Goal: Task Accomplishment & Management: Manage account settings

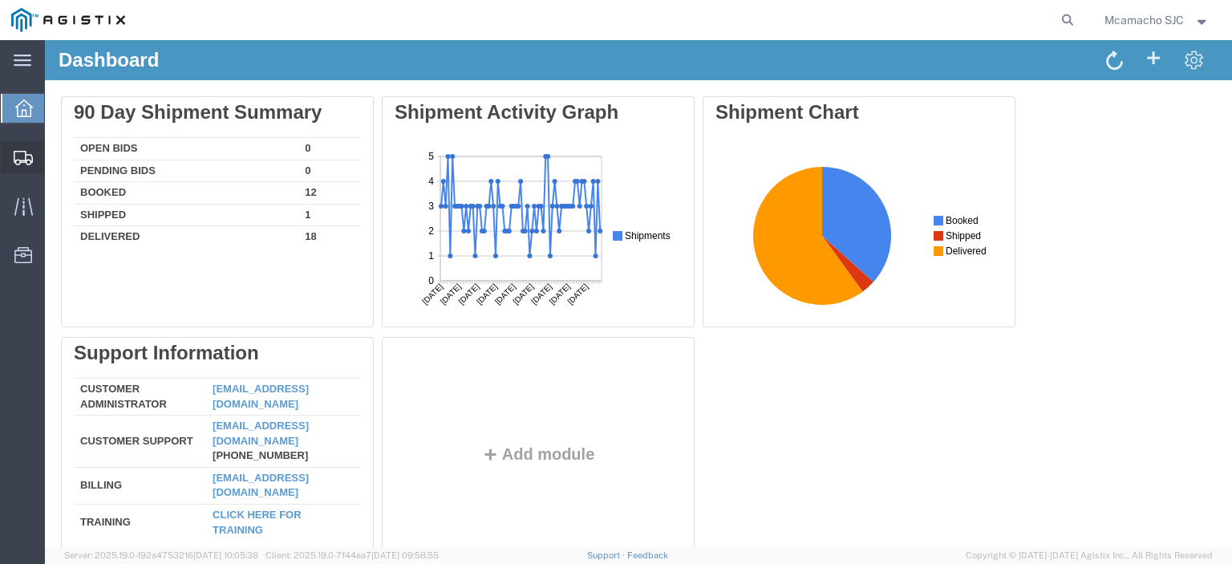
click at [25, 157] on icon at bounding box center [23, 158] width 19 height 14
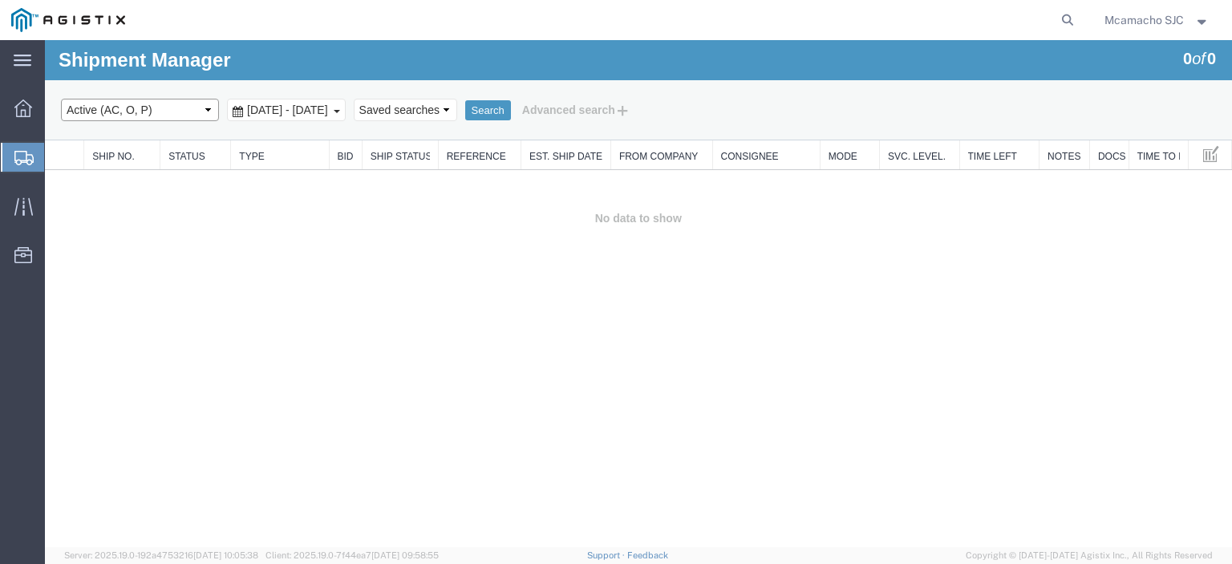
click at [90, 111] on select "Select status Active (AC, O, P) All Approved Awaiting Confirmation (AC) Booked …" at bounding box center [140, 110] width 158 height 22
select select "BOOK"
click at [61, 99] on select "Select status Active (AC, O, P) All Approved Awaiting Confirmation (AC) Booked …" at bounding box center [140, 110] width 158 height 22
click at [511, 106] on button "Search" at bounding box center [488, 110] width 46 height 21
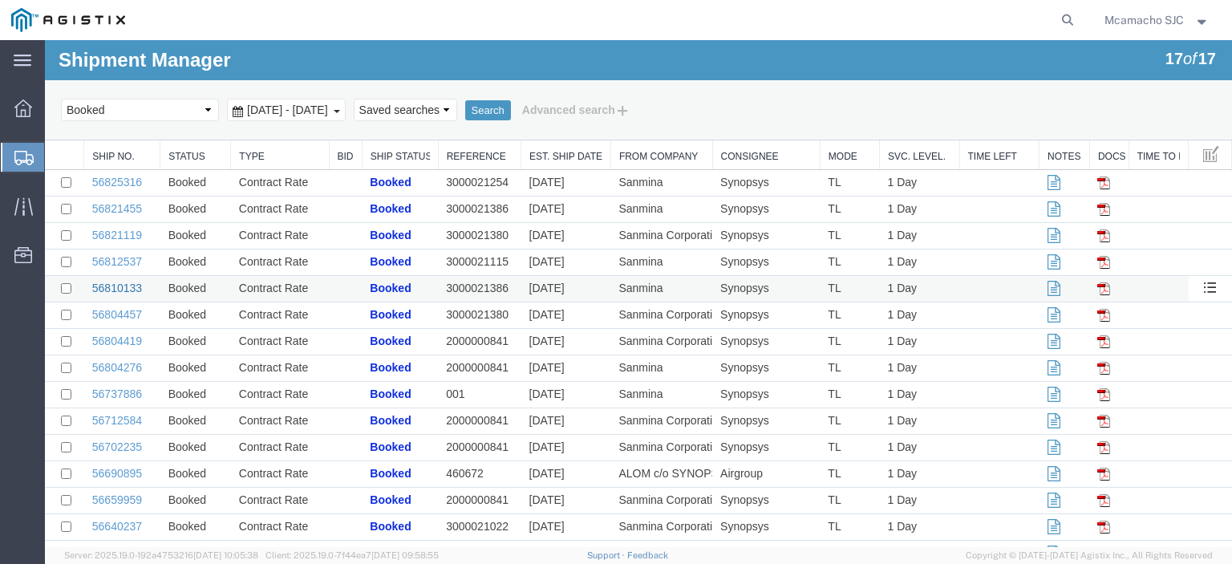
click at [133, 287] on link "56810133" at bounding box center [117, 287] width 50 height 13
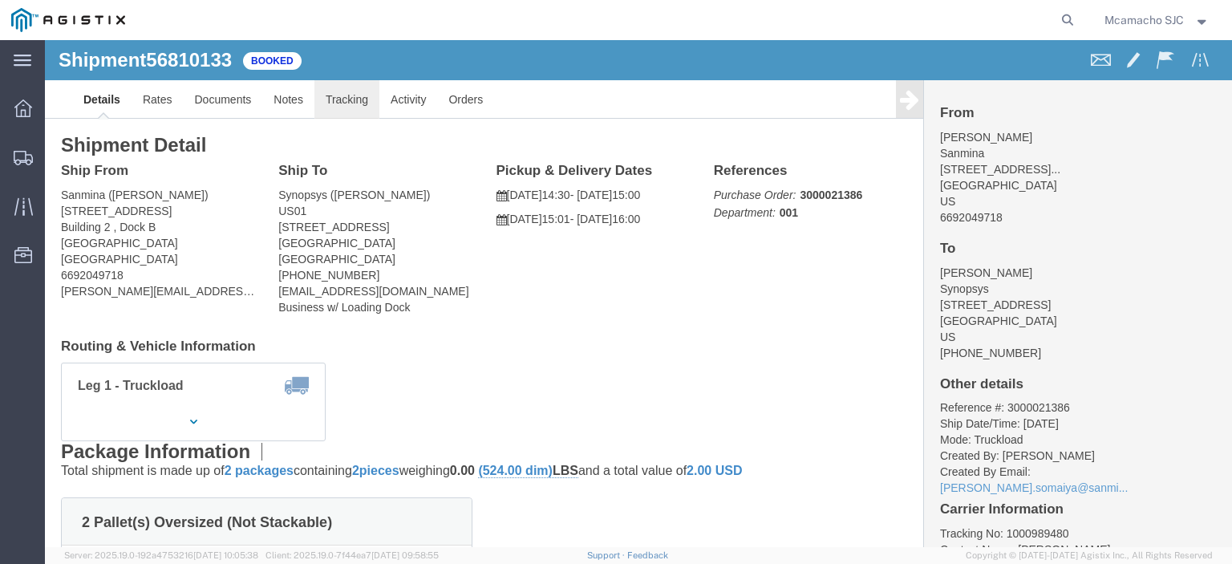
click link "Tracking"
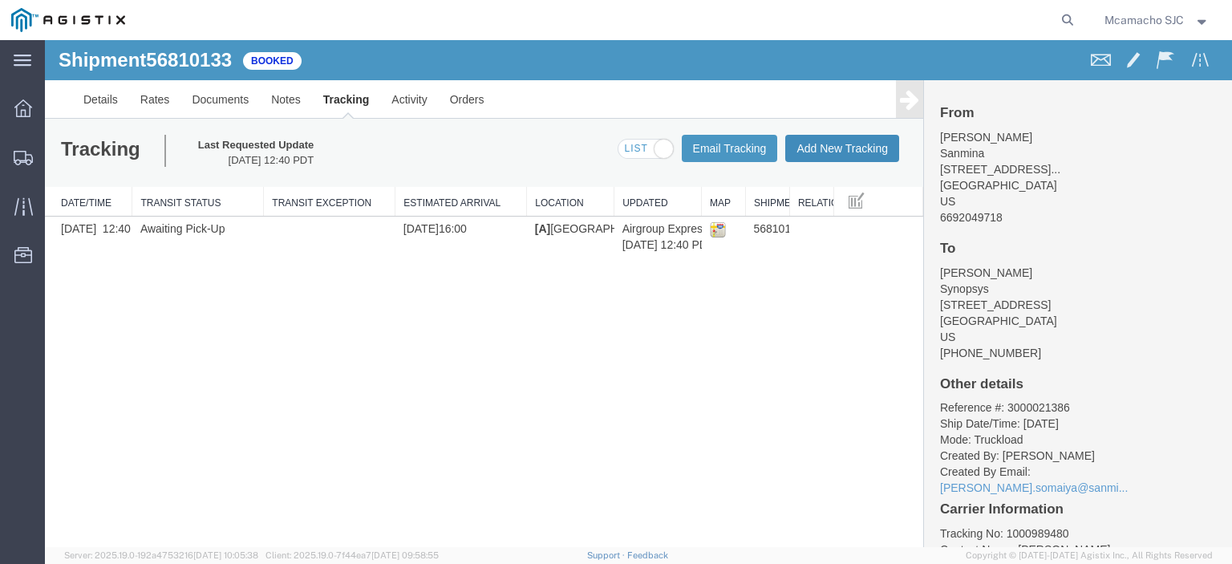
click at [819, 147] on button "Add New Tracking" at bounding box center [842, 148] width 114 height 27
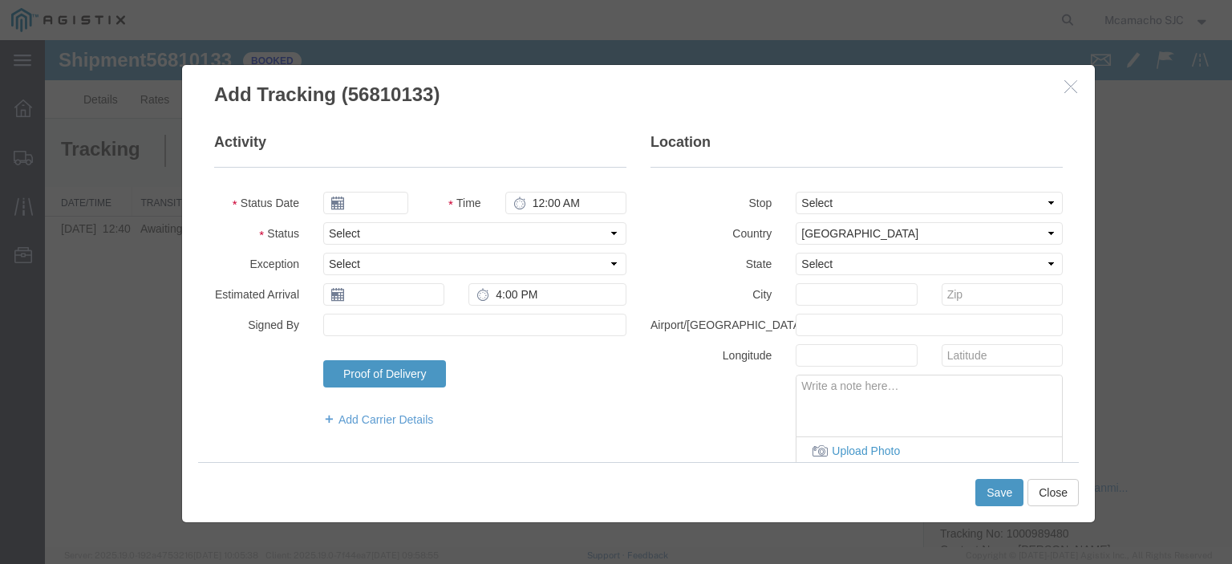
type input "[DATE]"
type input "7:00 PM"
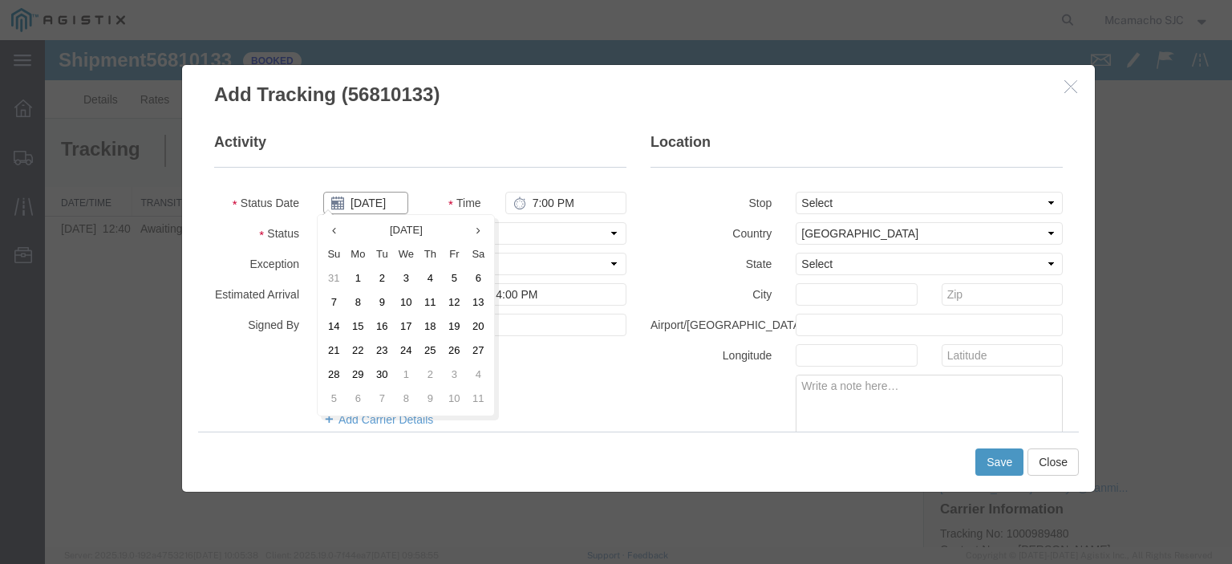
click at [385, 200] on input "[DATE]" at bounding box center [365, 203] width 85 height 22
click at [447, 302] on td "12" at bounding box center [454, 303] width 24 height 24
type input "[DATE]"
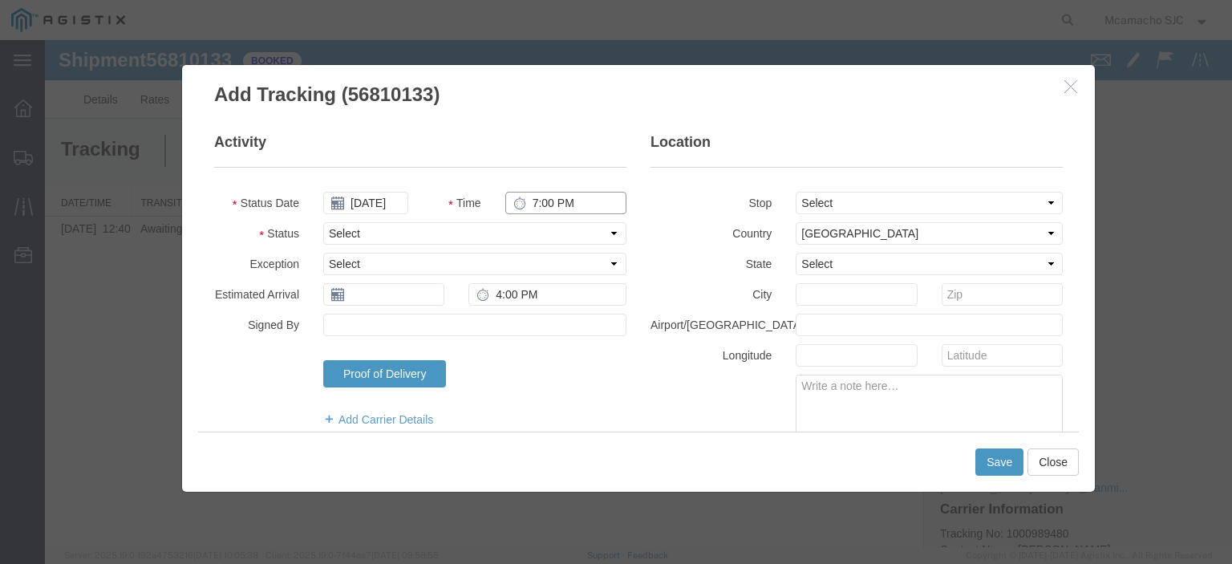
click at [539, 201] on input "7:00 PM" at bounding box center [565, 203] width 121 height 22
type input "4:26 PM"
click at [471, 236] on select "Select Arrival Notice Available Arrival Notice Imported Arrive at Delivery Loca…" at bounding box center [474, 233] width 303 height 22
select select "DELIVRED"
click at [323, 222] on select "Select Arrival Notice Available Arrival Notice Imported Arrive at Delivery Loca…" at bounding box center [474, 233] width 303 height 22
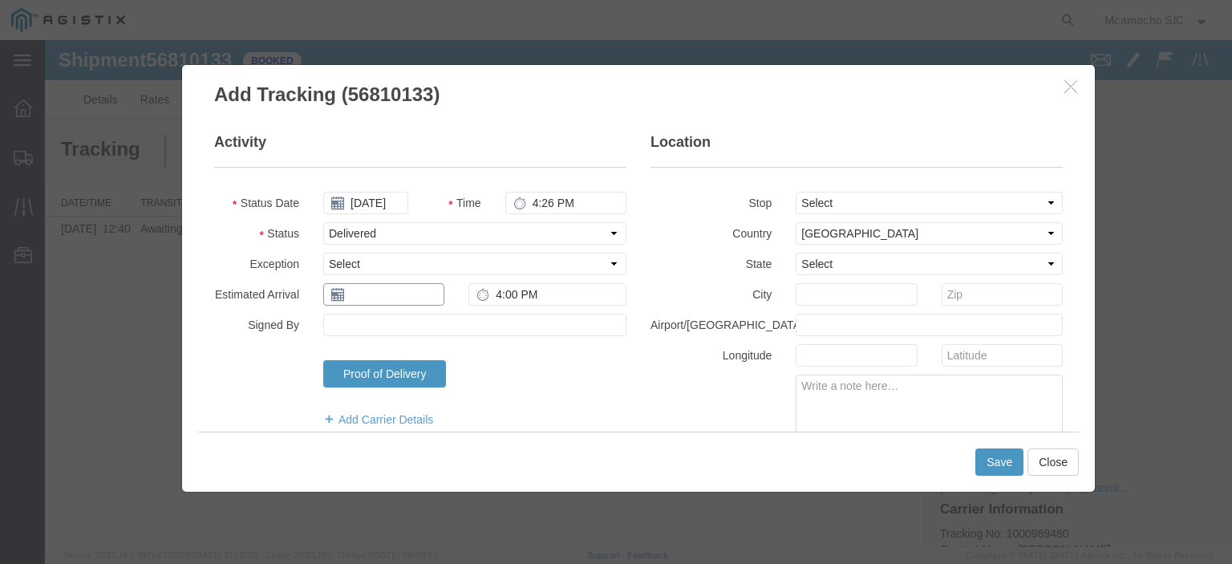
click at [368, 300] on input "text" at bounding box center [383, 294] width 121 height 22
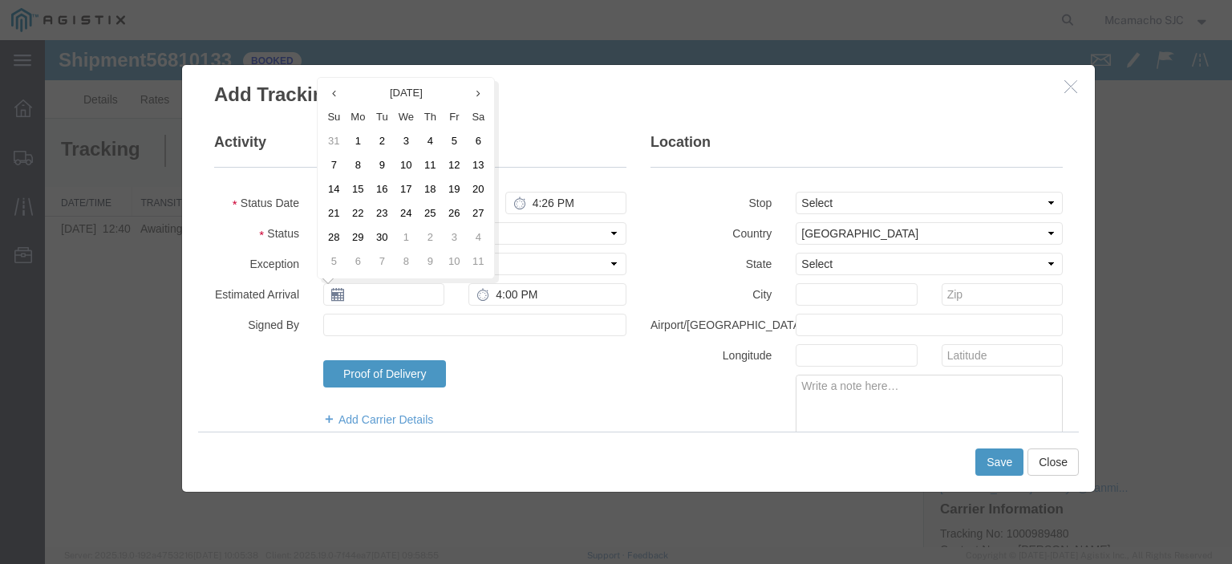
click at [452, 164] on td "12" at bounding box center [454, 166] width 24 height 24
type input "[DATE]"
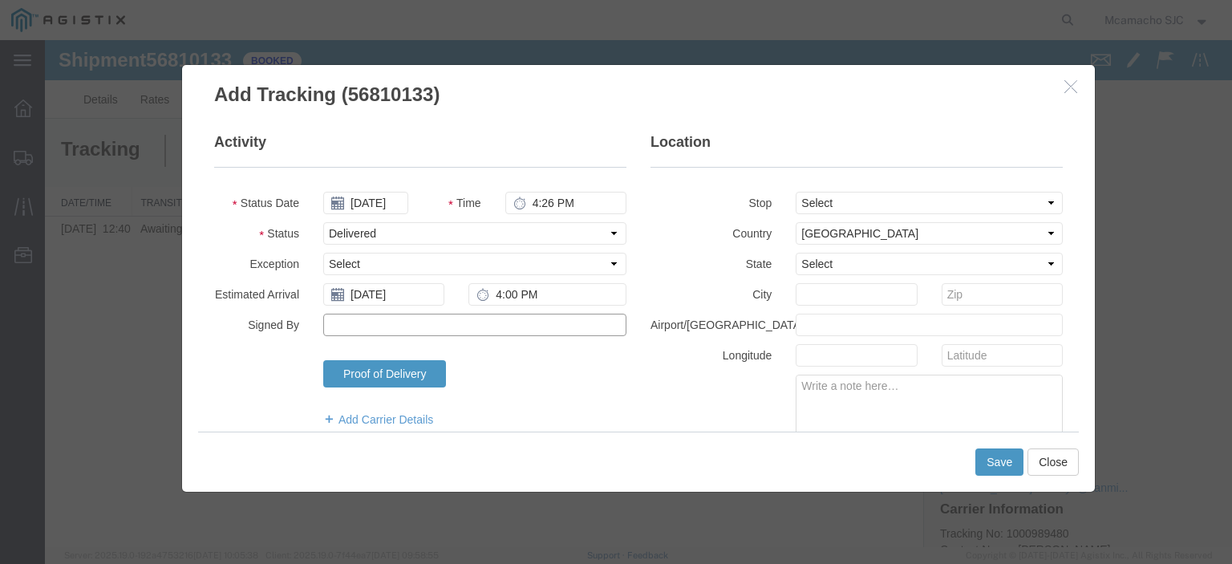
click at [433, 314] on input "Signed By" at bounding box center [474, 325] width 303 height 22
type input "[PERSON_NAME]"
click at [1000, 467] on button "Save" at bounding box center [999, 461] width 48 height 27
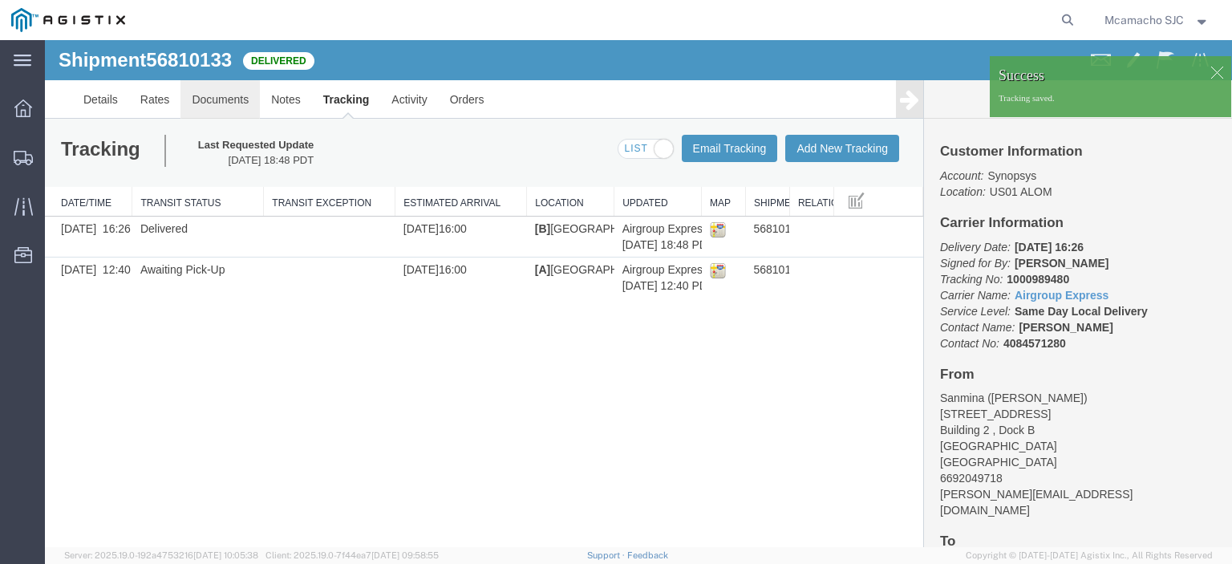
click at [229, 99] on link "Documents" at bounding box center [219, 99] width 79 height 38
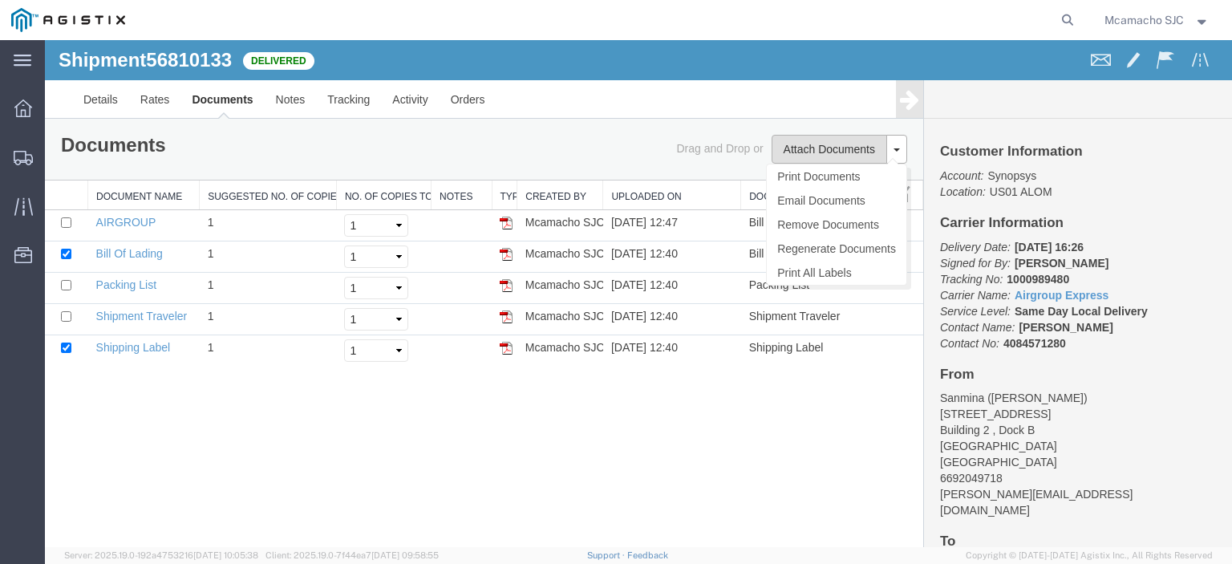
click at [815, 158] on button "Attach Documents" at bounding box center [828, 149] width 115 height 29
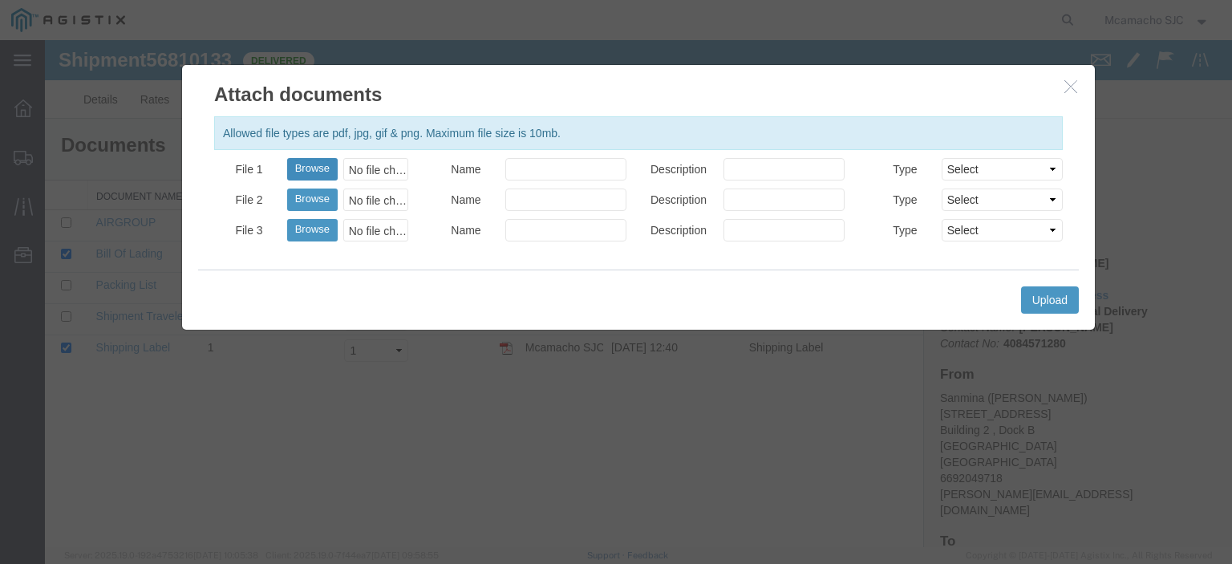
click at [303, 167] on button "Browse" at bounding box center [312, 169] width 51 height 22
type input "C:\fakepath\1000989480 HCPOD.pdf"
click at [577, 172] on input "Name" at bounding box center [565, 169] width 121 height 22
type input "AIRGROUP"
click at [751, 176] on input "Description" at bounding box center [783, 169] width 121 height 22
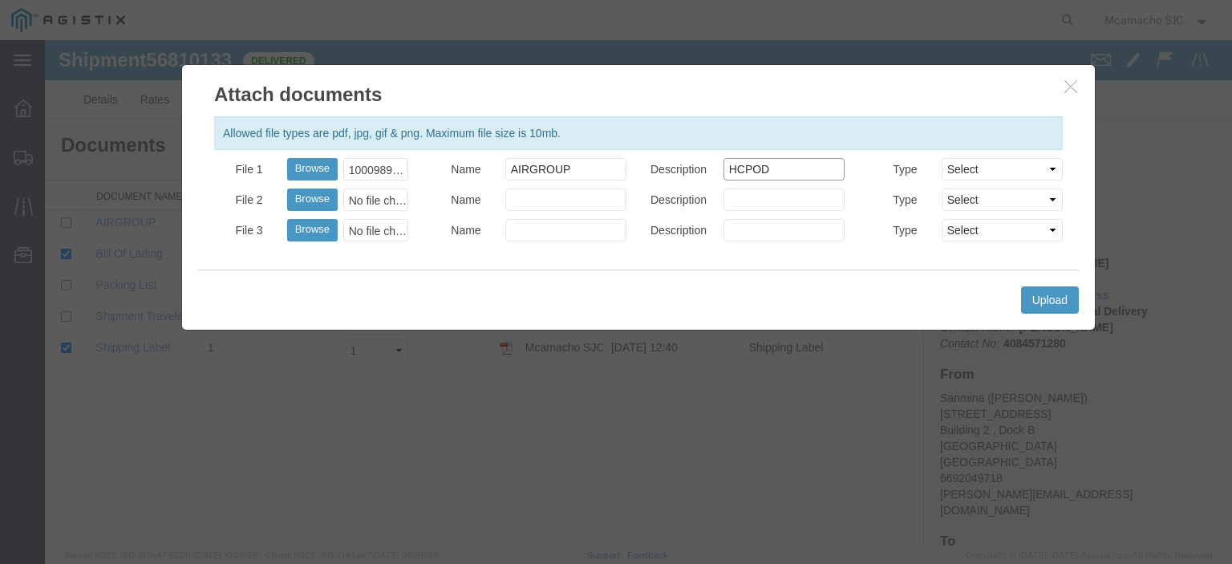
type input "HCPOD"
click at [953, 172] on select "Select AWB Label Bill of Lading/Air Waybill Certificate of Origin (English) Cla…" at bounding box center [1001, 169] width 121 height 22
select select "PROOF_OF_DELIVERY"
click at [941, 158] on select "Select AWB Label Bill of Lading/Air Waybill Certificate of Origin (English) Cla…" at bounding box center [1001, 169] width 121 height 22
click at [1048, 294] on button "Upload" at bounding box center [1050, 299] width 58 height 27
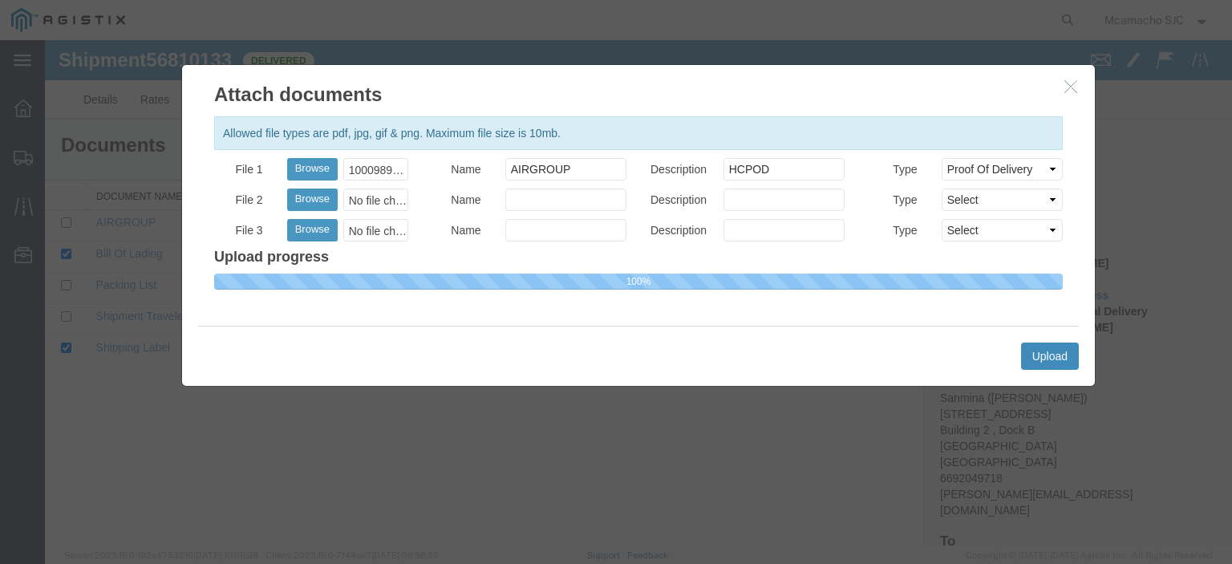
select select
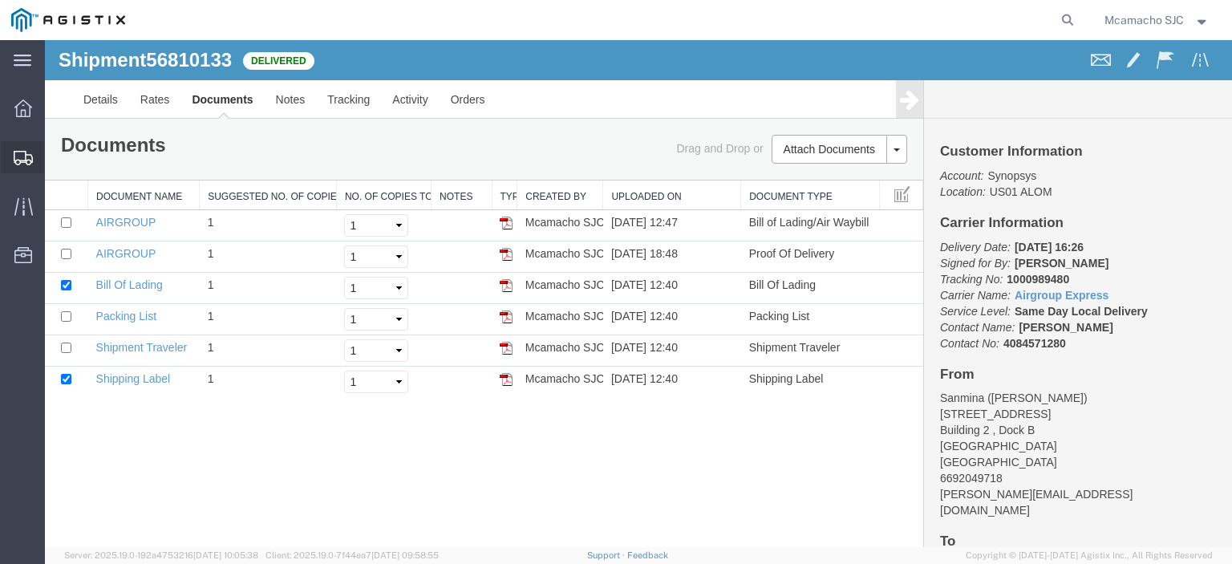
click at [22, 155] on icon at bounding box center [23, 158] width 19 height 14
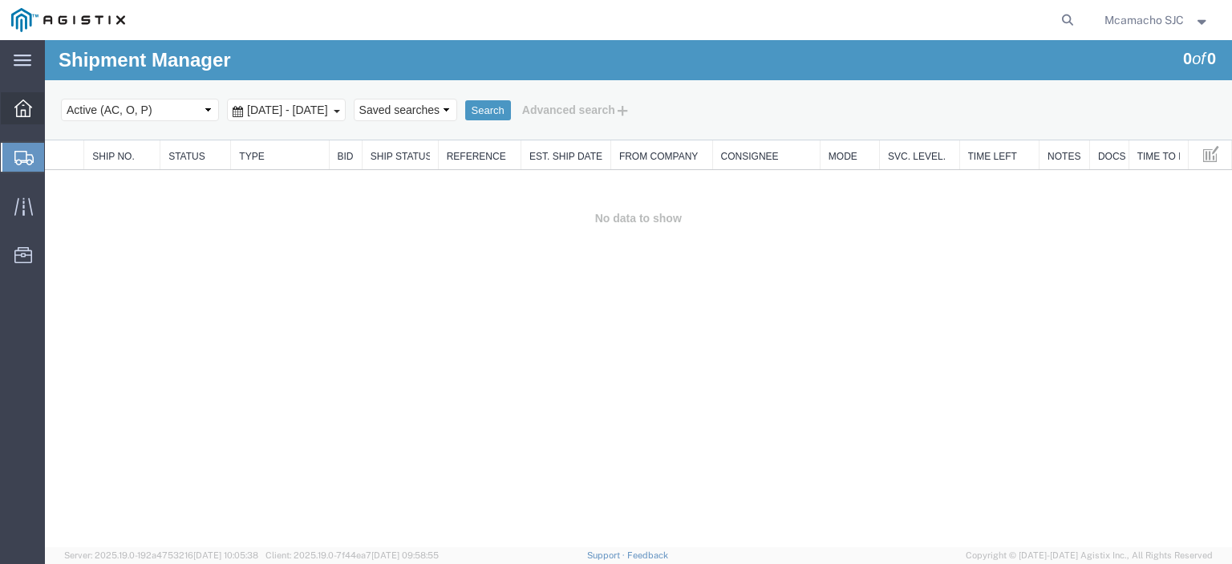
click at [55, 107] on span "Dashboard" at bounding box center [49, 108] width 11 height 32
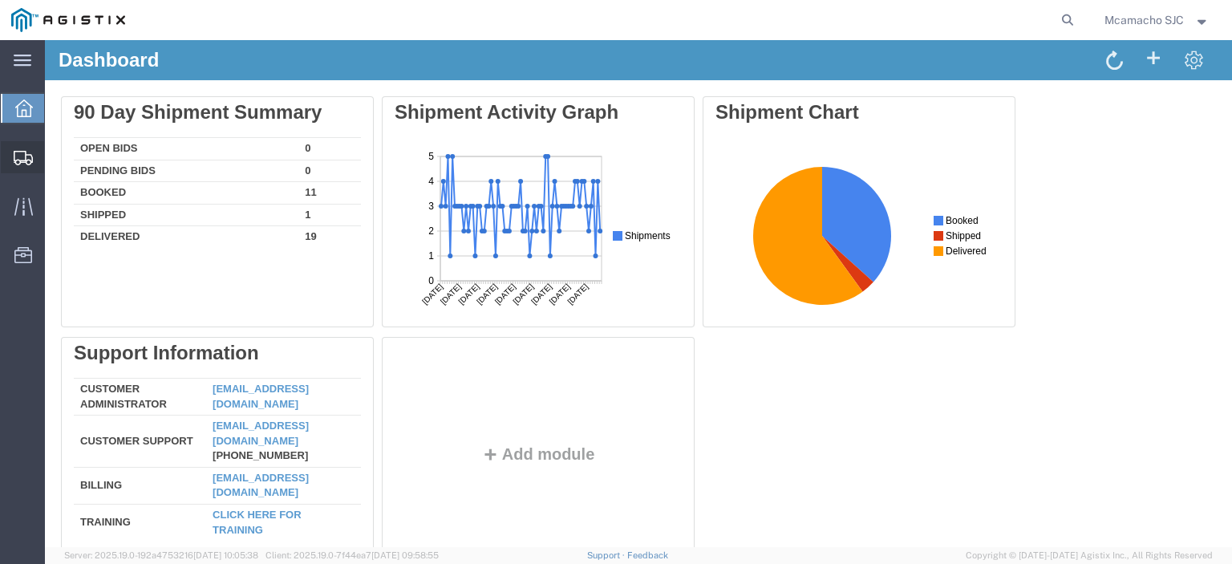
click at [22, 151] on icon at bounding box center [23, 158] width 19 height 14
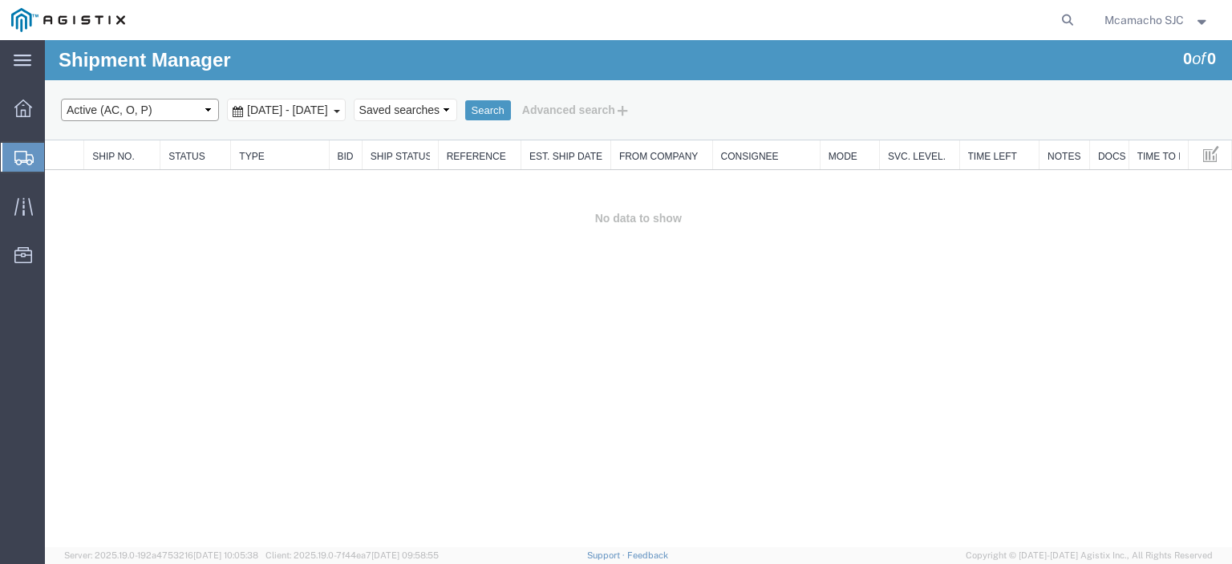
click at [157, 112] on select "Select status Active (AC, O, P) All Approved Awaiting Confirmation (AC) Booked …" at bounding box center [140, 110] width 158 height 22
select select "BOOK"
click at [61, 99] on select "Select status Active (AC, O, P) All Approved Awaiting Confirmation (AC) Booked …" at bounding box center [140, 110] width 158 height 22
click at [511, 105] on button "Search" at bounding box center [488, 110] width 46 height 21
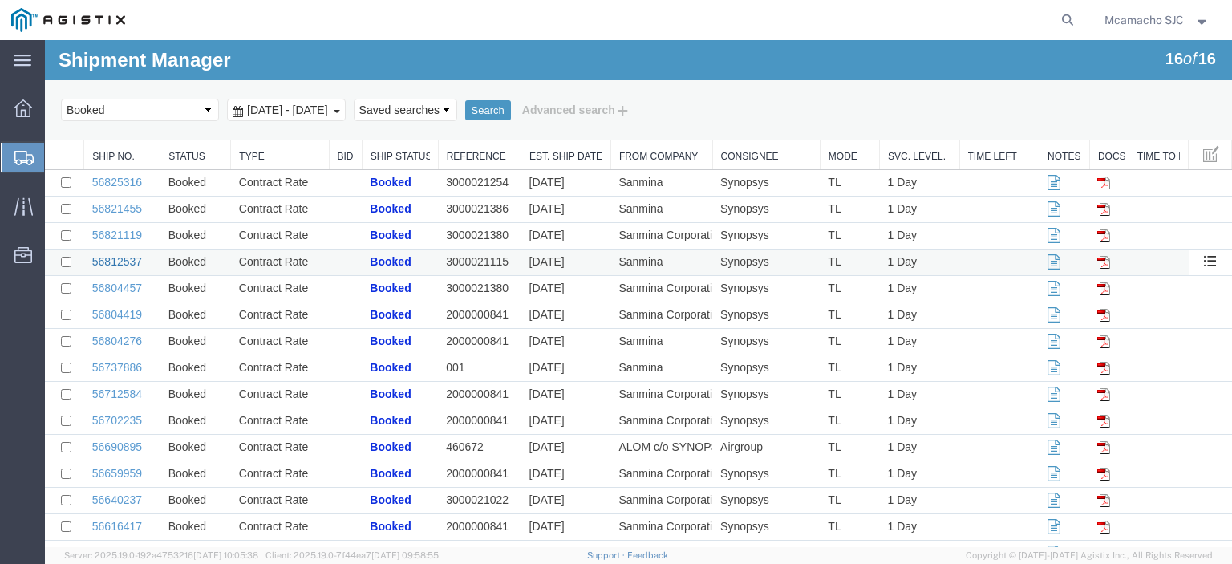
click at [115, 265] on link "56812537" at bounding box center [117, 261] width 50 height 13
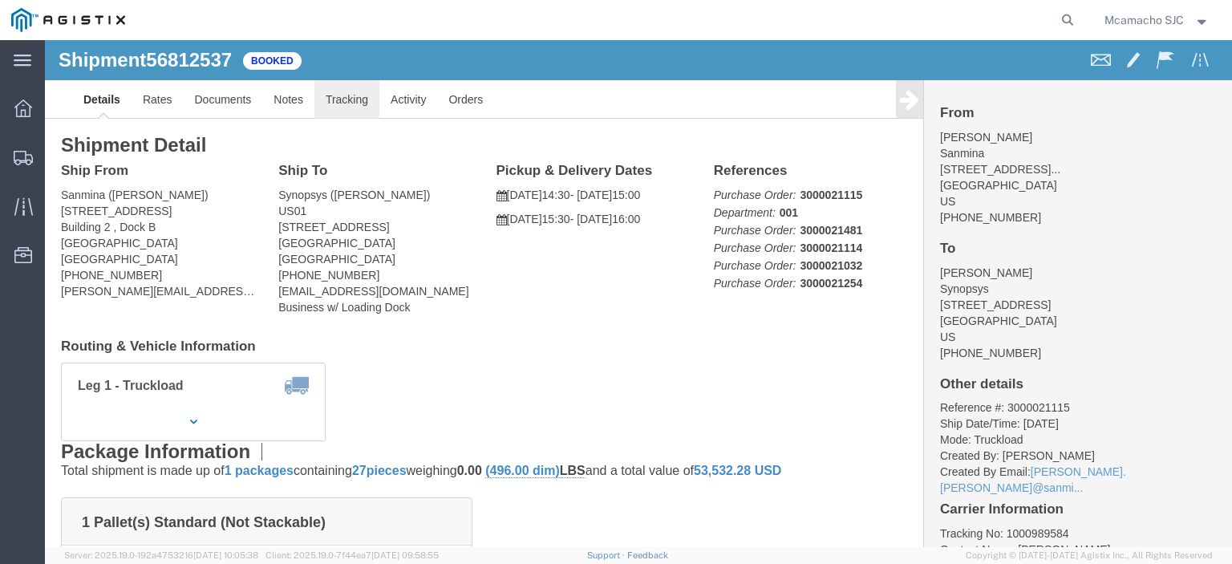
click link "Tracking"
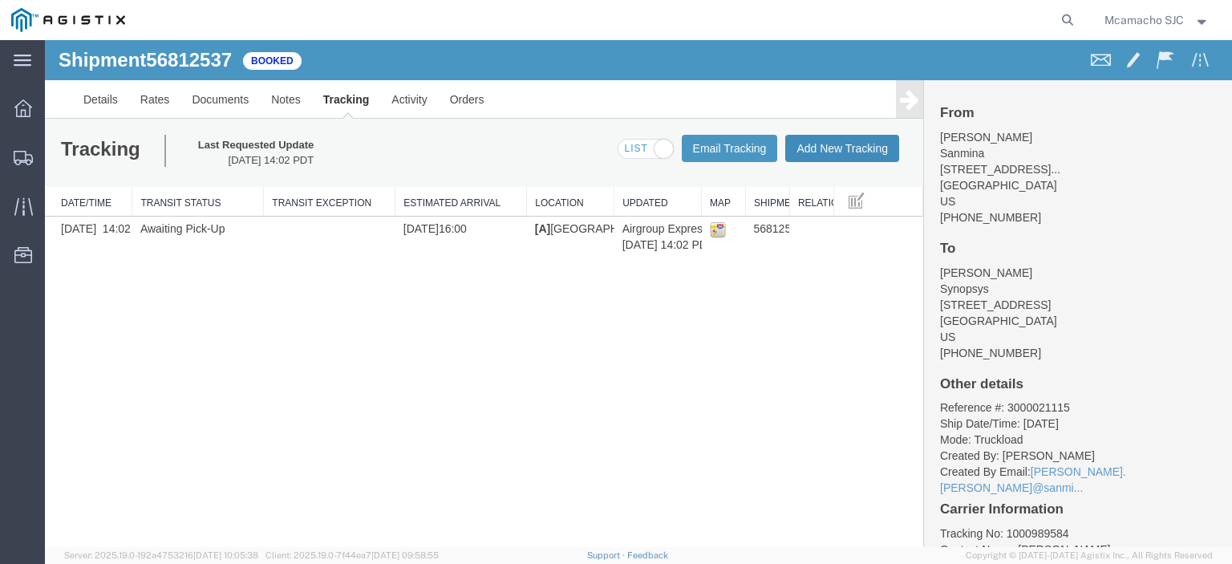
click at [825, 154] on button "Add New Tracking" at bounding box center [842, 148] width 114 height 27
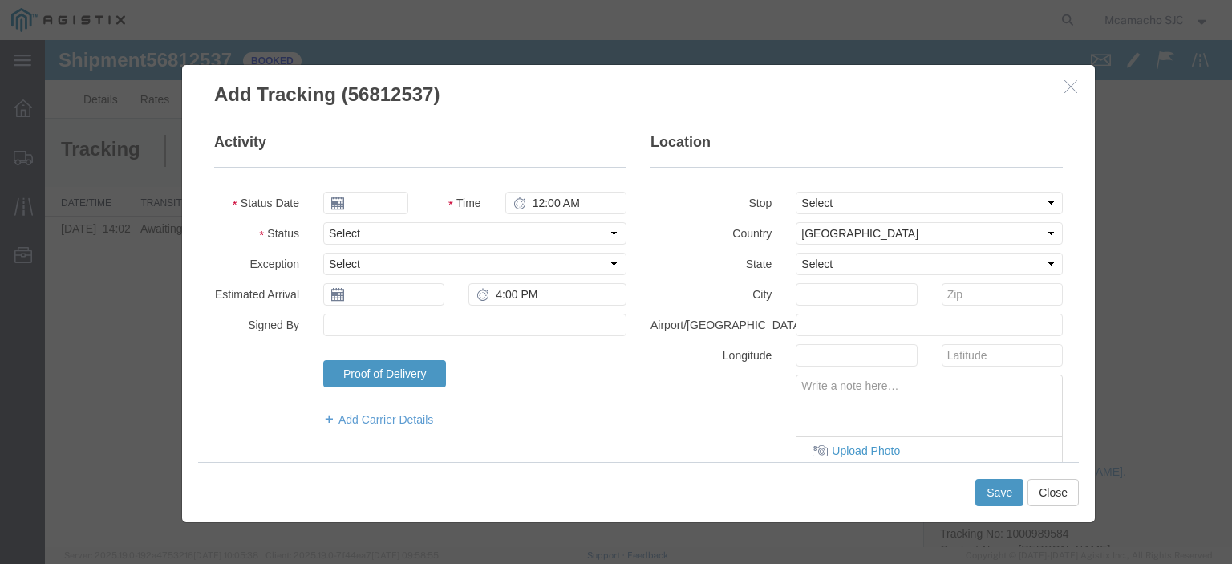
type input "[DATE]"
type input "7:00 PM"
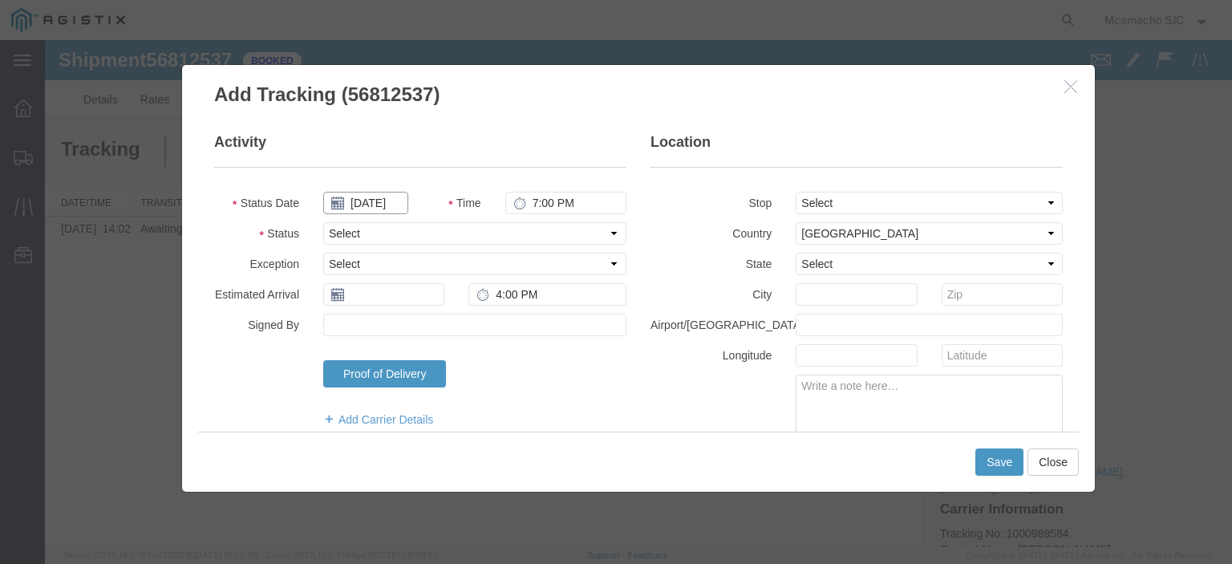
click at [374, 198] on input "[DATE]" at bounding box center [365, 203] width 85 height 22
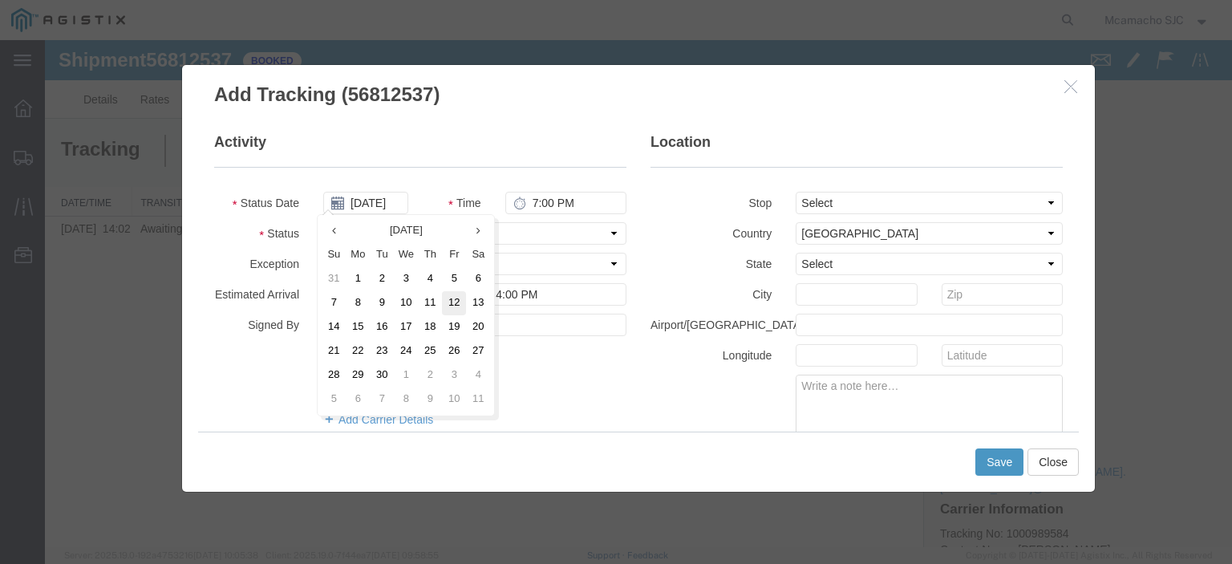
click at [446, 293] on td "12" at bounding box center [454, 303] width 24 height 24
type input "[DATE]"
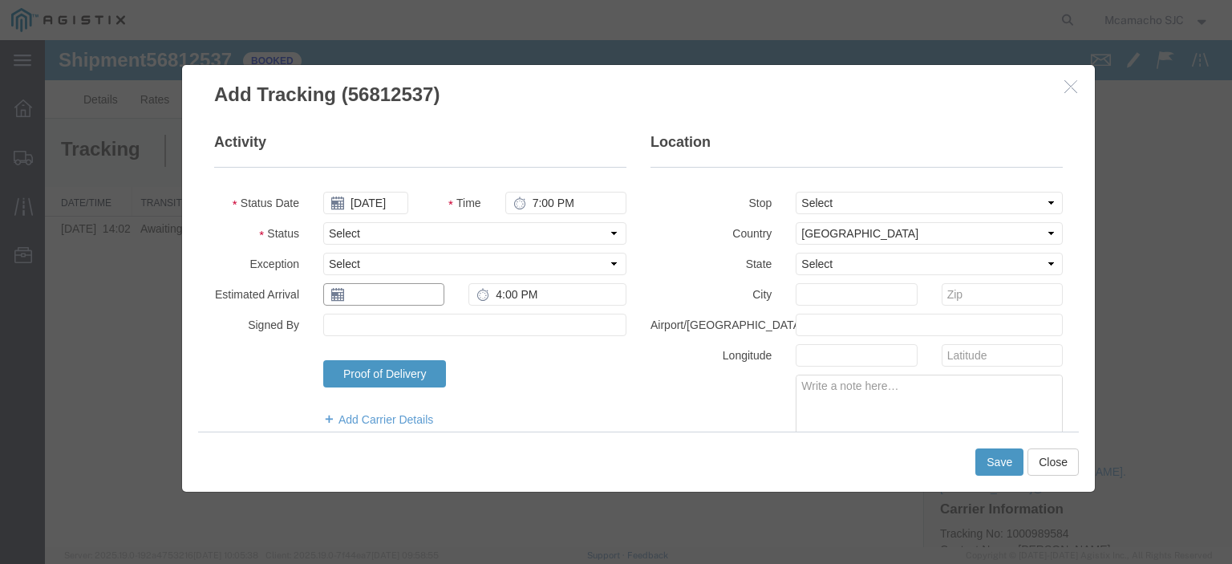
click at [350, 298] on input "text" at bounding box center [383, 294] width 121 height 22
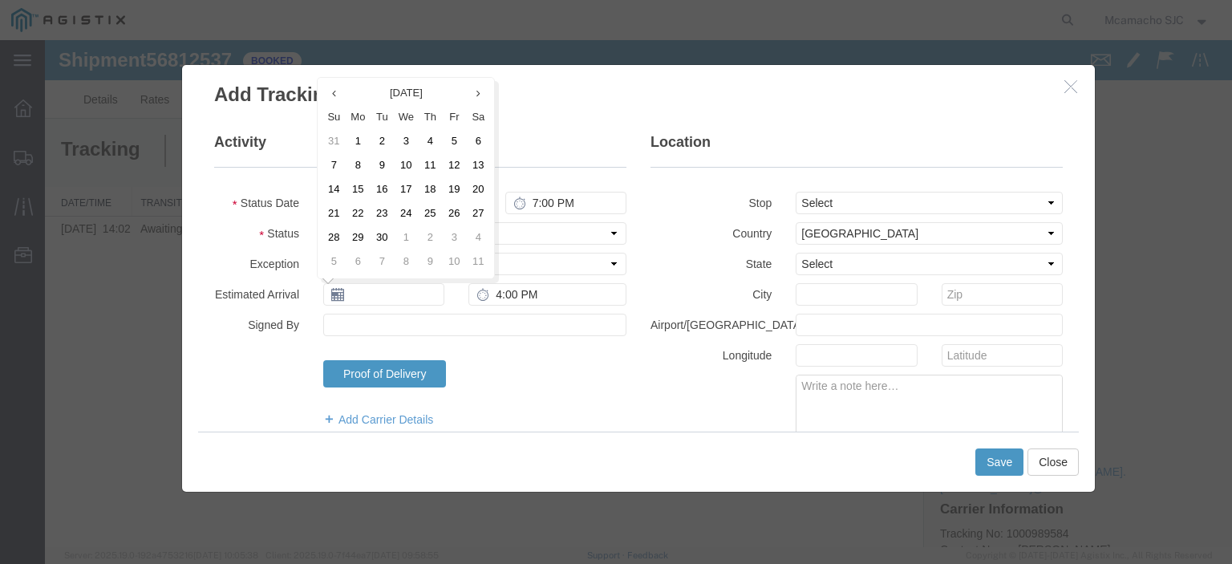
click at [447, 166] on td "12" at bounding box center [454, 166] width 24 height 24
type input "[DATE]"
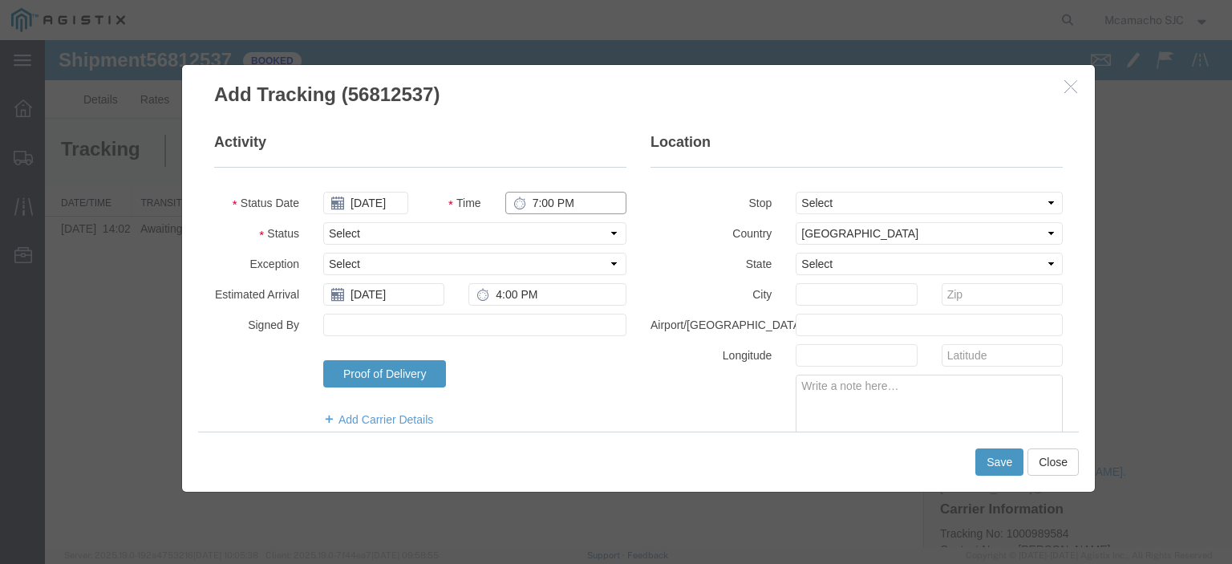
click at [532, 198] on input "7:00 PM" at bounding box center [565, 203] width 121 height 22
type input "4:26 PM"
click at [430, 237] on select "Select Arrival Notice Available Arrival Notice Imported Arrive at Delivery Loca…" at bounding box center [474, 233] width 303 height 22
select select "DELIVRED"
click at [323, 222] on select "Select Arrival Notice Available Arrival Notice Imported Arrive at Delivery Loca…" at bounding box center [474, 233] width 303 height 22
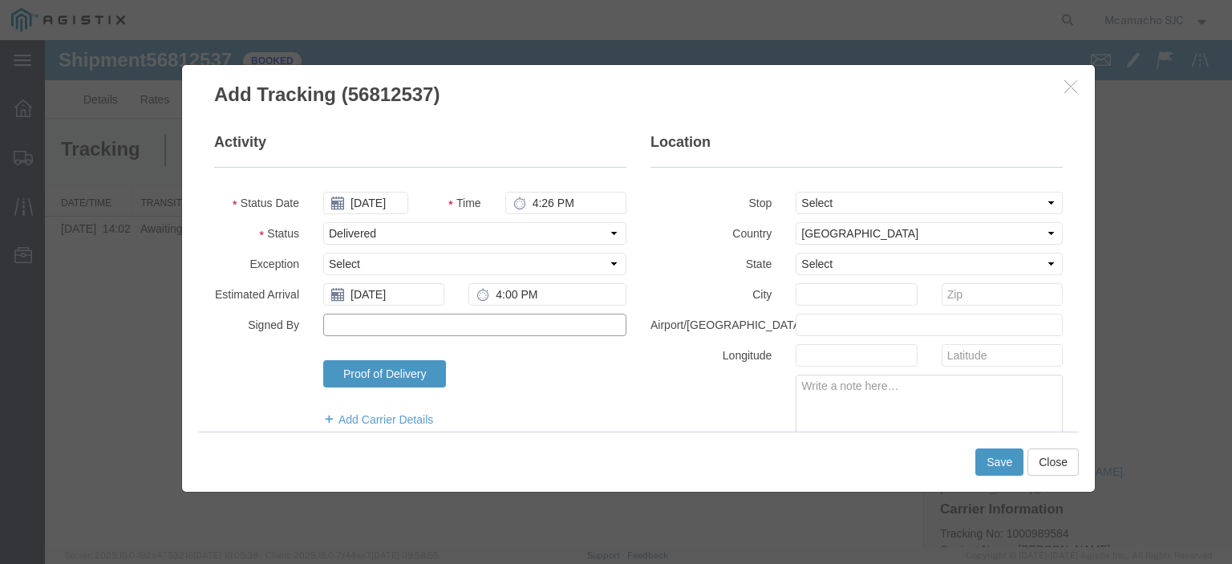
click at [384, 323] on input "Signed By" at bounding box center [474, 325] width 303 height 22
type input "[PERSON_NAME]"
click at [981, 458] on button "Save" at bounding box center [999, 461] width 48 height 27
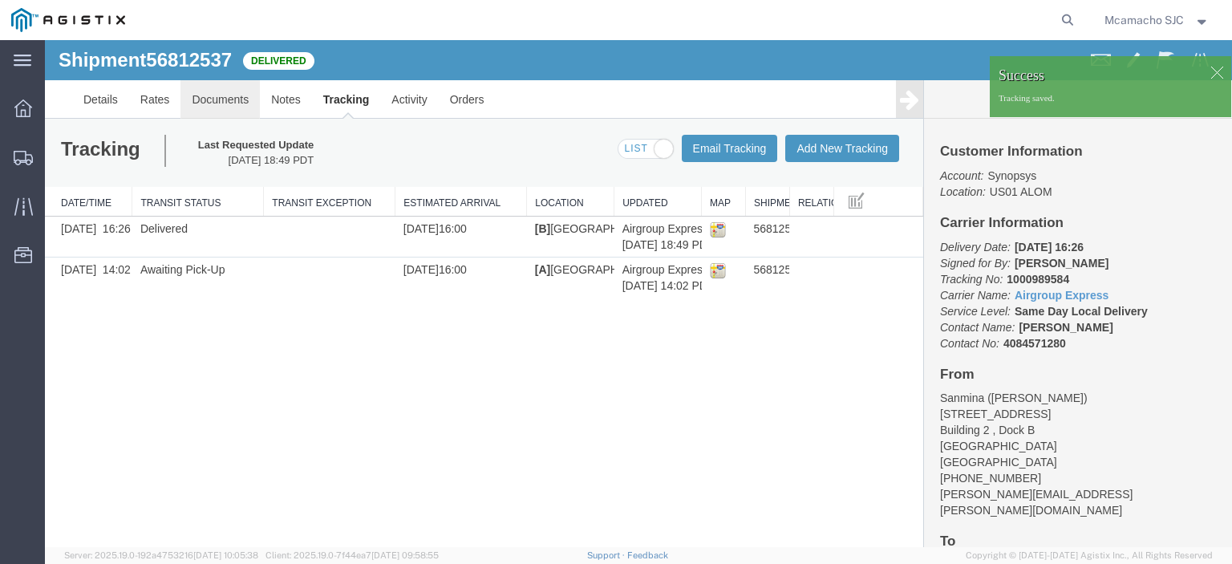
click at [221, 90] on link "Documents" at bounding box center [219, 99] width 79 height 38
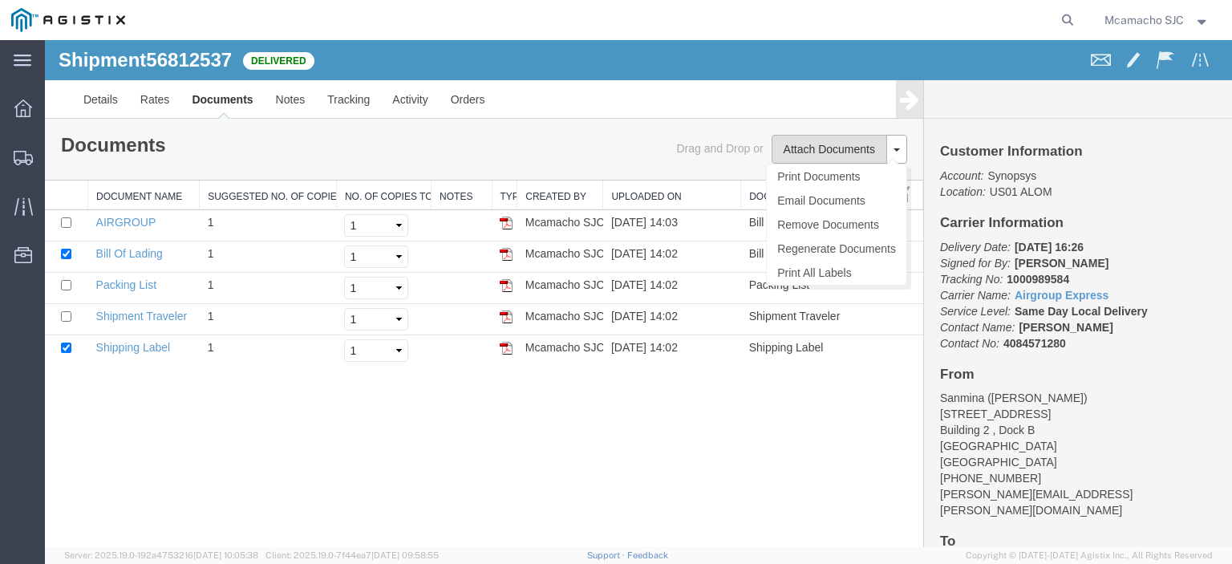
click at [820, 148] on button "Attach Documents" at bounding box center [828, 149] width 115 height 29
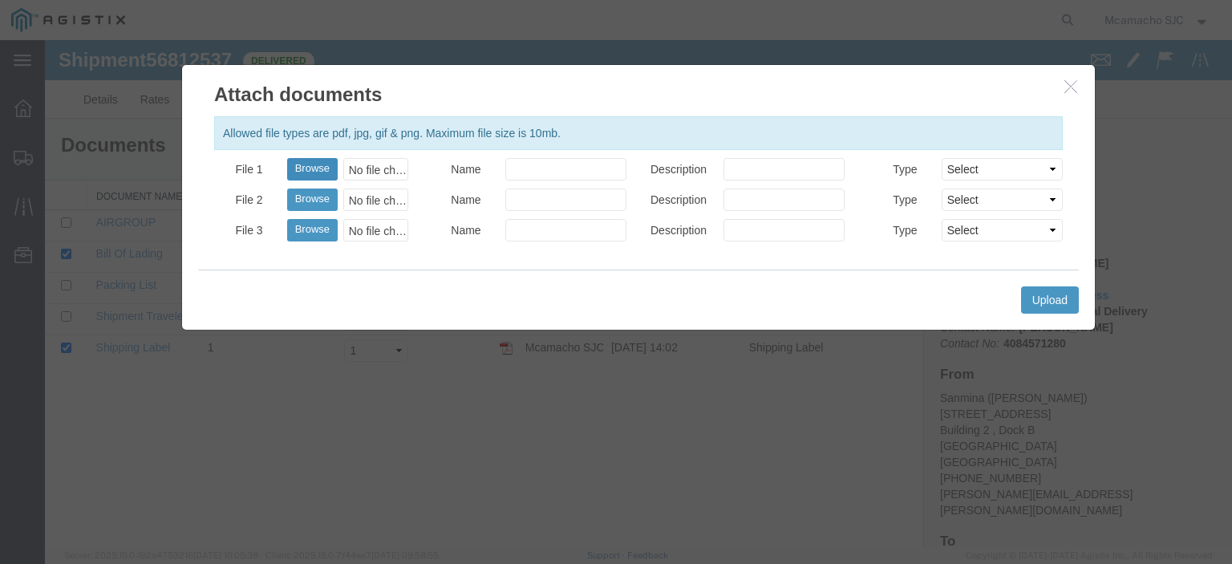
click at [327, 164] on button "Browse" at bounding box center [312, 169] width 51 height 22
type input "C:\fakepath\1000989584 HCPOD.pdf"
drag, startPoint x: 538, startPoint y: 173, endPoint x: 545, endPoint y: 180, distance: 9.7
click at [538, 173] on input "Name" at bounding box center [565, 169] width 121 height 22
type input "AIRGROUP"
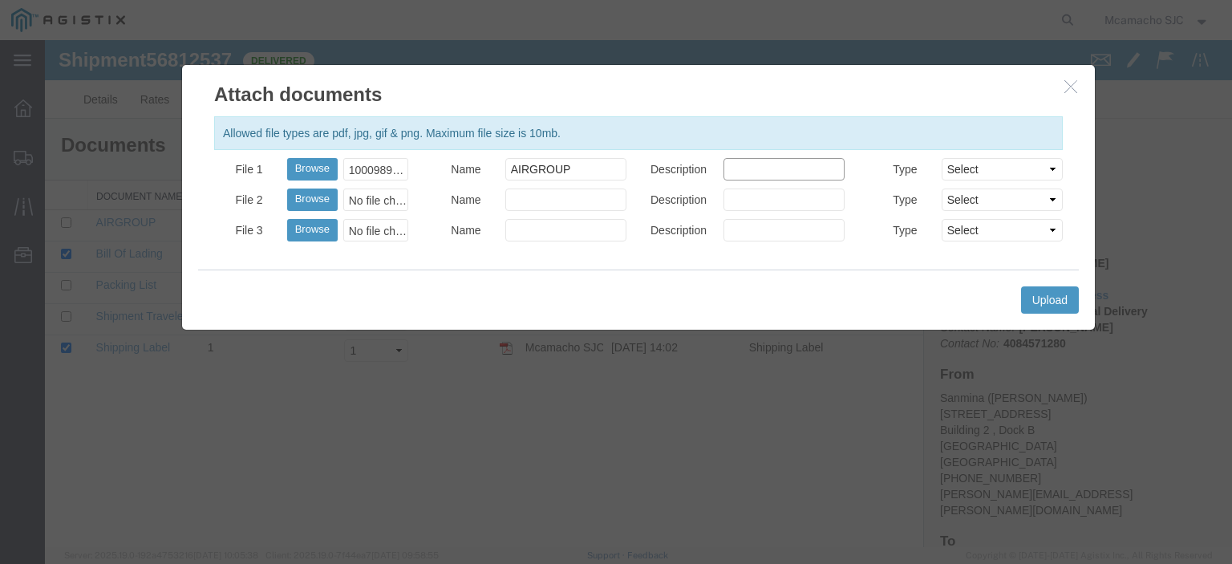
click at [754, 166] on input "Description" at bounding box center [783, 169] width 121 height 22
type input "POD"
click at [966, 164] on select "Select AWB Label Bill of Lading/Air Waybill Certificate of Origin (English) Cla…" at bounding box center [1001, 169] width 121 height 22
select select "PROOF_OF_DELIVERY"
click at [941, 158] on select "Select AWB Label Bill of Lading/Air Waybill Certificate of Origin (English) Cla…" at bounding box center [1001, 169] width 121 height 22
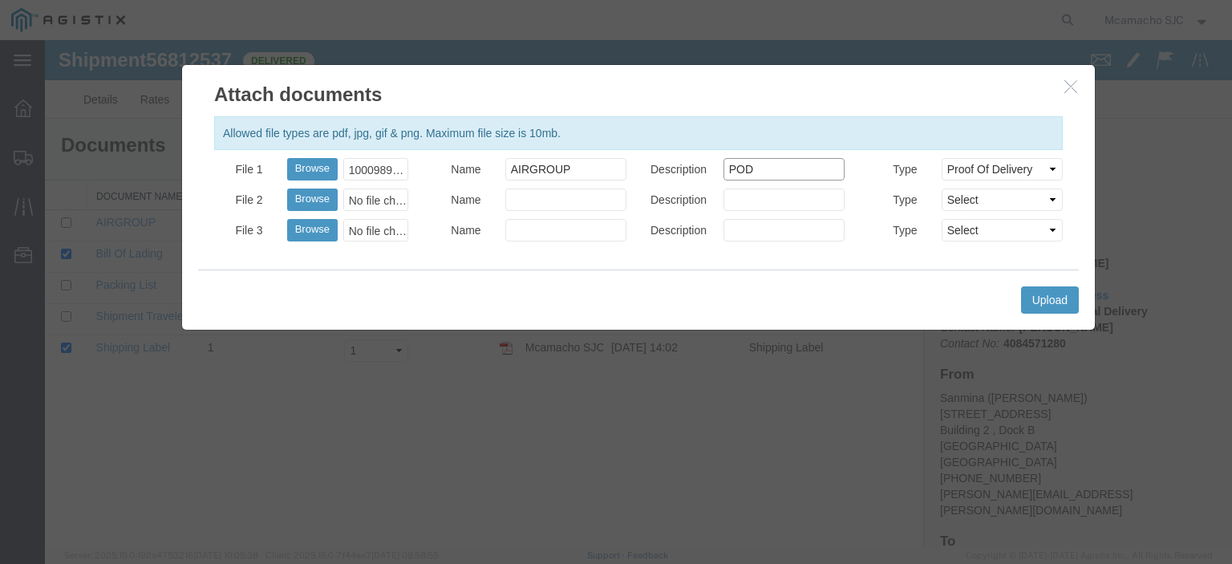
click at [730, 167] on input "POD" at bounding box center [783, 169] width 121 height 22
type input "HCPOD"
click at [1034, 297] on button "Upload" at bounding box center [1050, 299] width 58 height 27
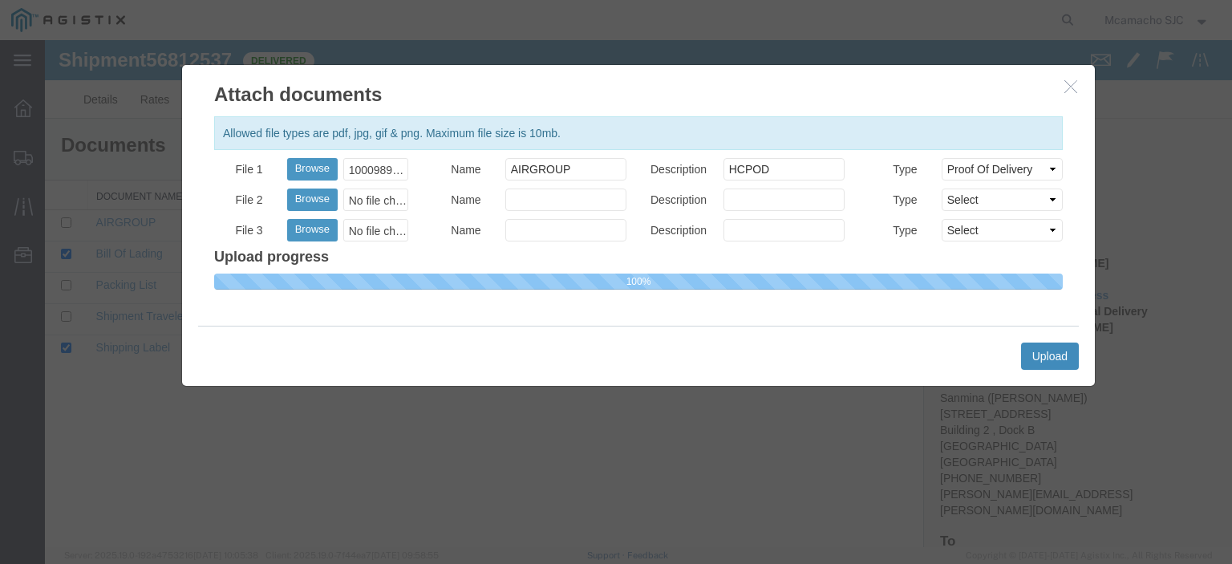
select select
